Goal: Information Seeking & Learning: Learn about a topic

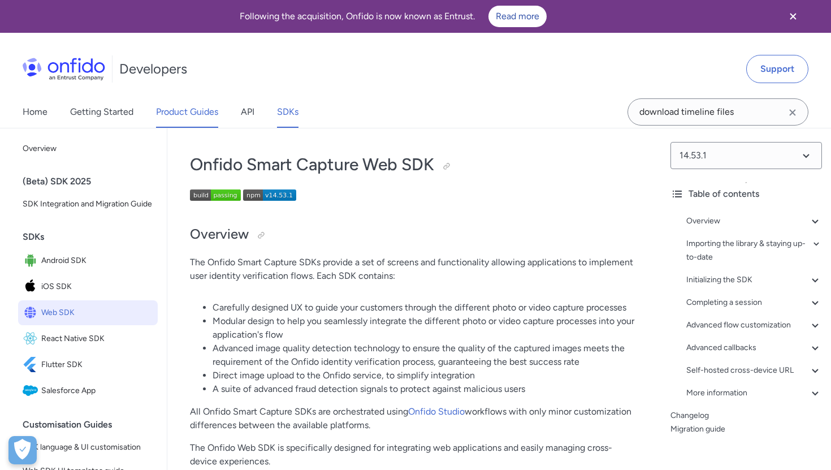
click at [176, 102] on link "Product Guides" at bounding box center [187, 112] width 62 height 32
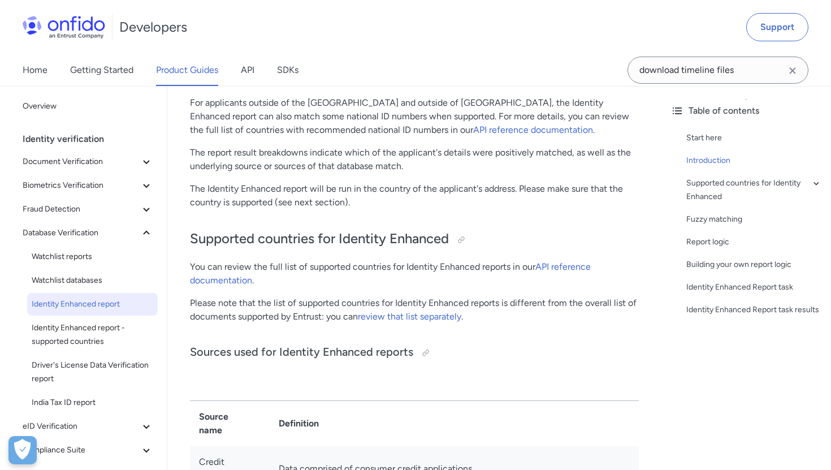
scroll to position [349, 0]
click at [562, 264] on link "API reference documentation" at bounding box center [390, 272] width 401 height 24
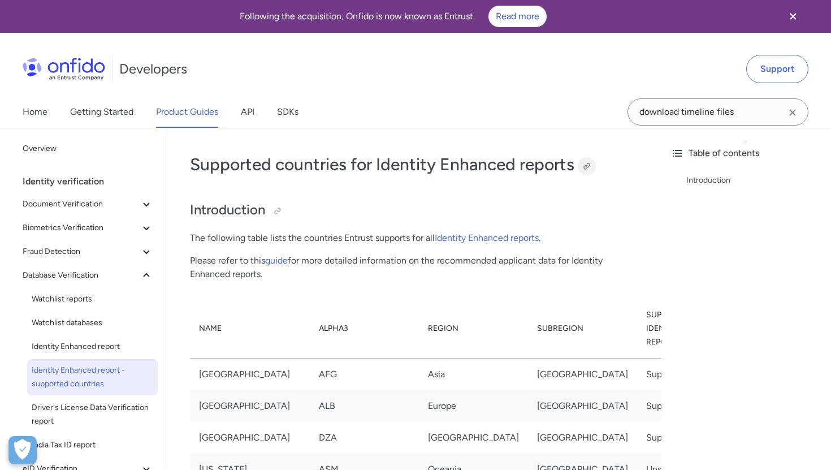
click at [591, 167] on div at bounding box center [586, 166] width 9 height 9
click at [279, 260] on link "guide" at bounding box center [276, 260] width 23 height 11
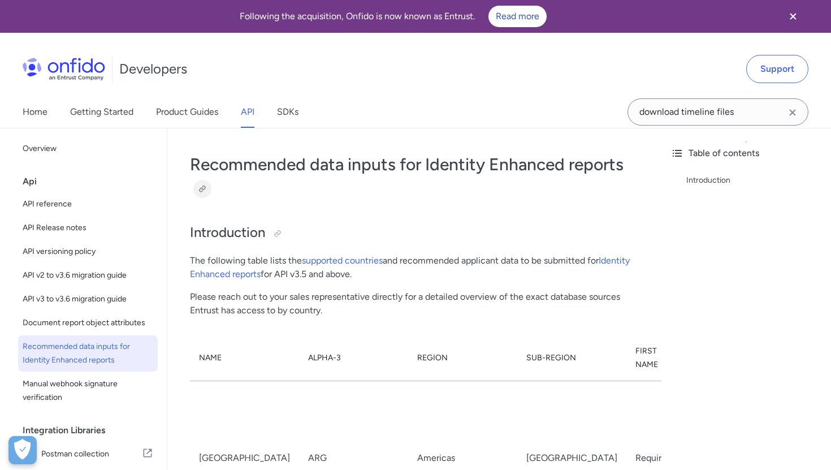
click at [201, 187] on div at bounding box center [202, 188] width 9 height 9
